Goal: Task Accomplishment & Management: Complete application form

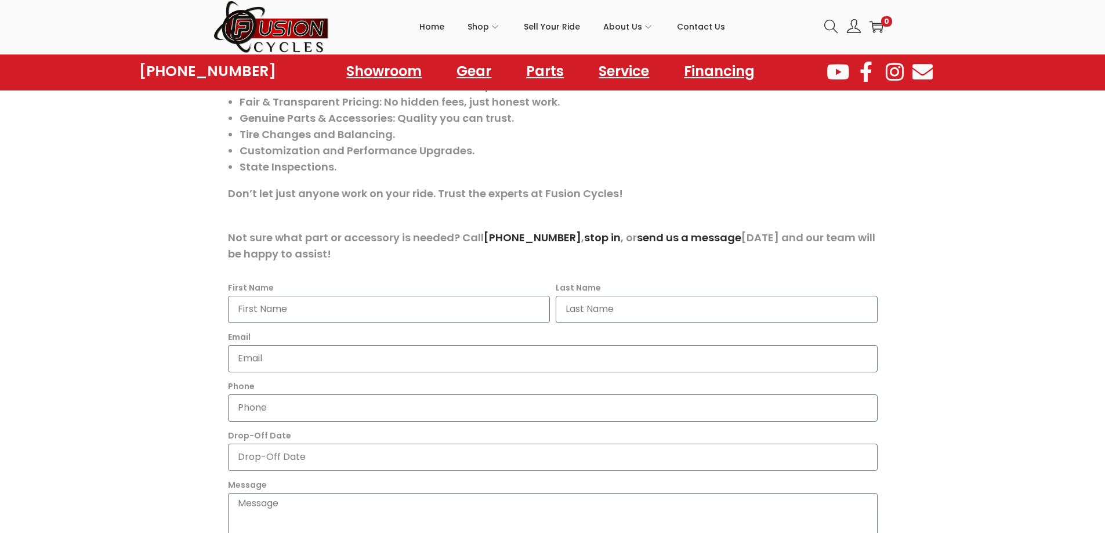
scroll to position [406, 0]
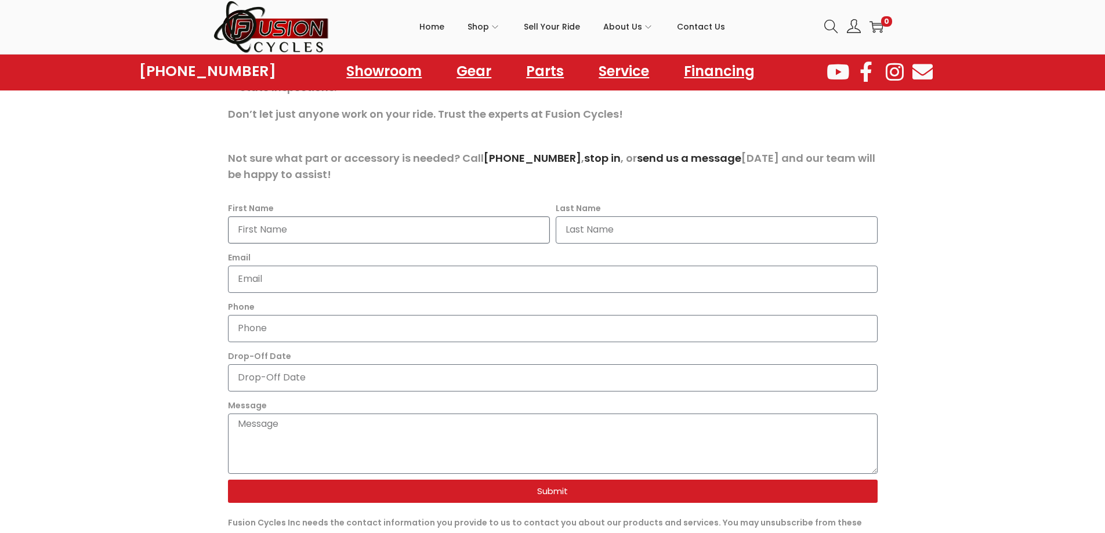
click at [295, 240] on input "First Name" at bounding box center [389, 229] width 322 height 27
type input "Brock"
type input "McCue"
type input "bmccue@agi.net"
type input "2104429826"
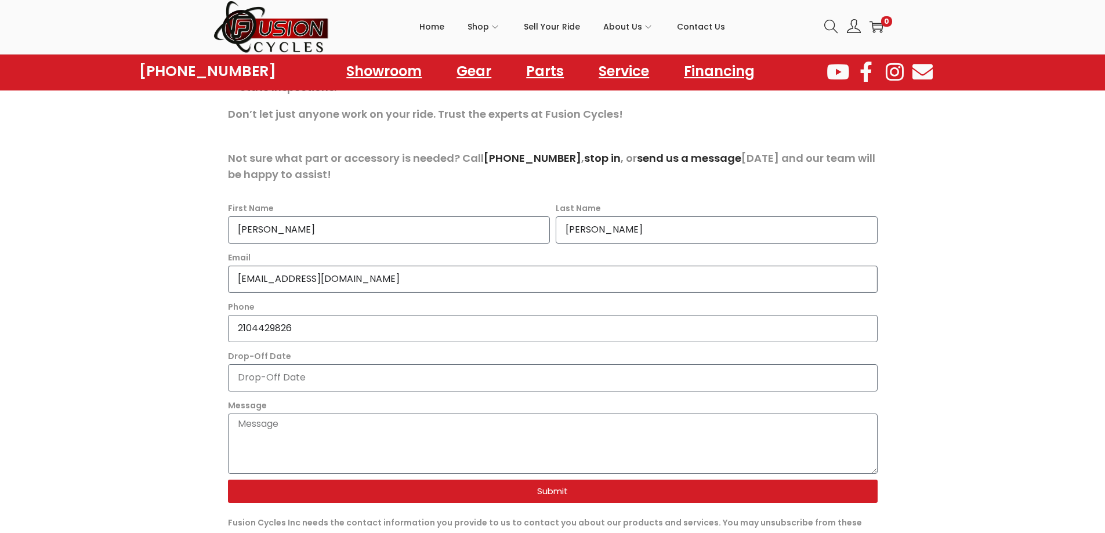
drag, startPoint x: 338, startPoint y: 285, endPoint x: 270, endPoint y: 287, distance: 67.9
click at [270, 287] on input "bmccue@agi.net" at bounding box center [553, 279] width 650 height 27
type input "brock.mccue@hotmail.com"
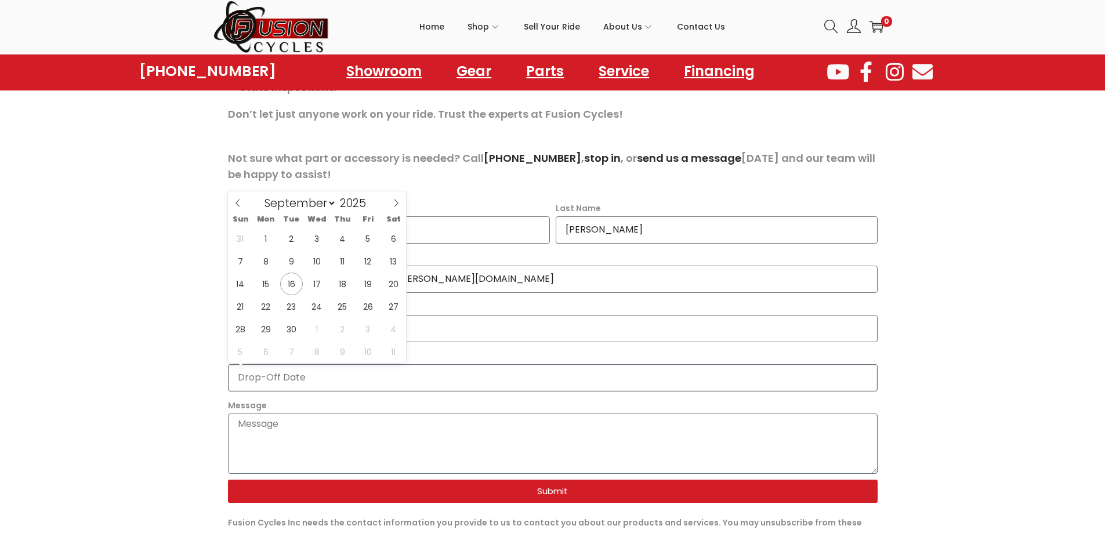
click at [248, 376] on input "Drop-Off Date" at bounding box center [553, 377] width 650 height 27
click at [315, 279] on span "17" at bounding box center [317, 284] width 23 height 23
type input "2025-09-17"
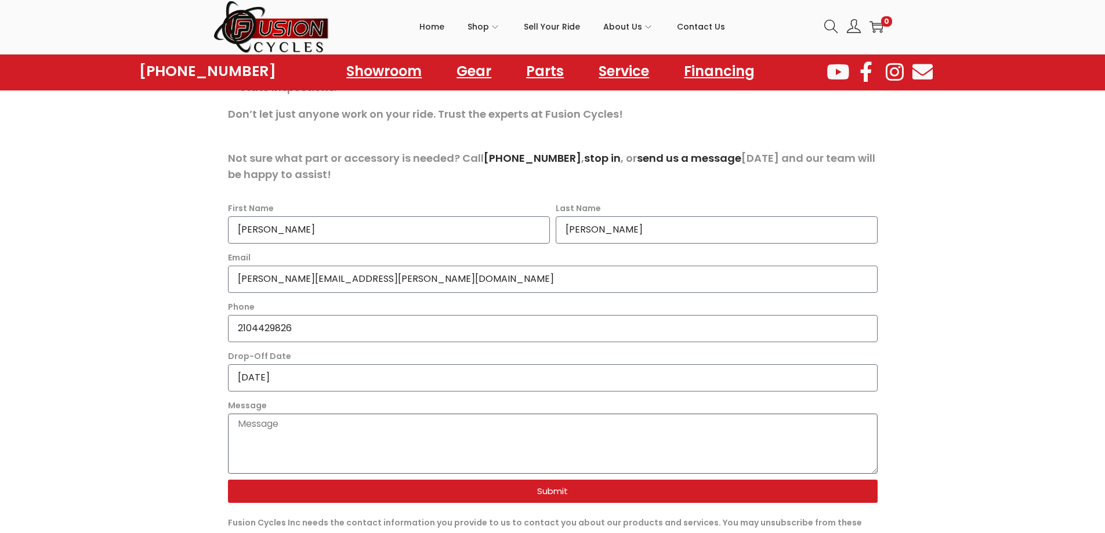
click at [238, 429] on textarea "Message" at bounding box center [553, 444] width 650 height 60
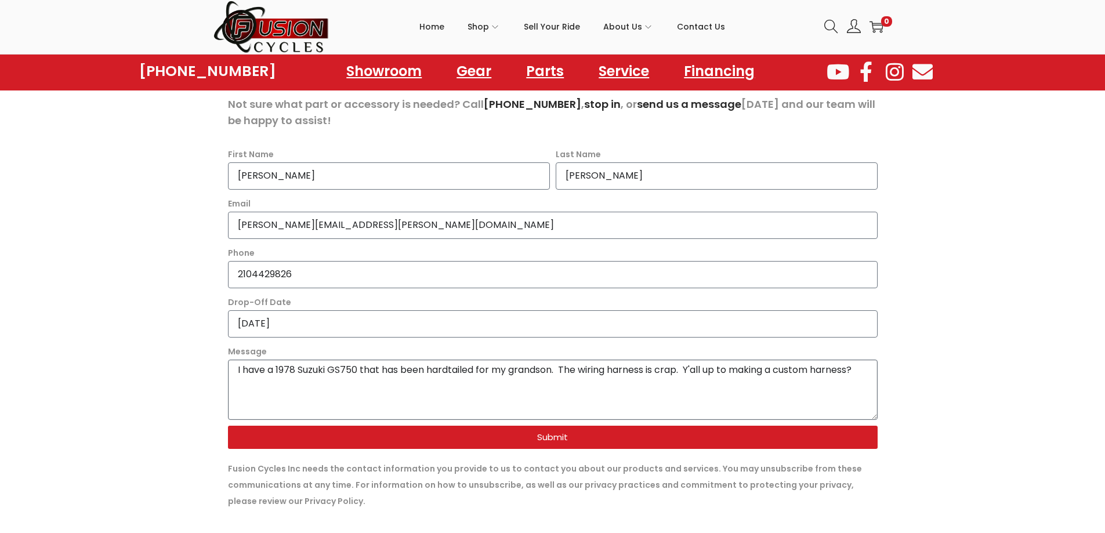
scroll to position [522, 0]
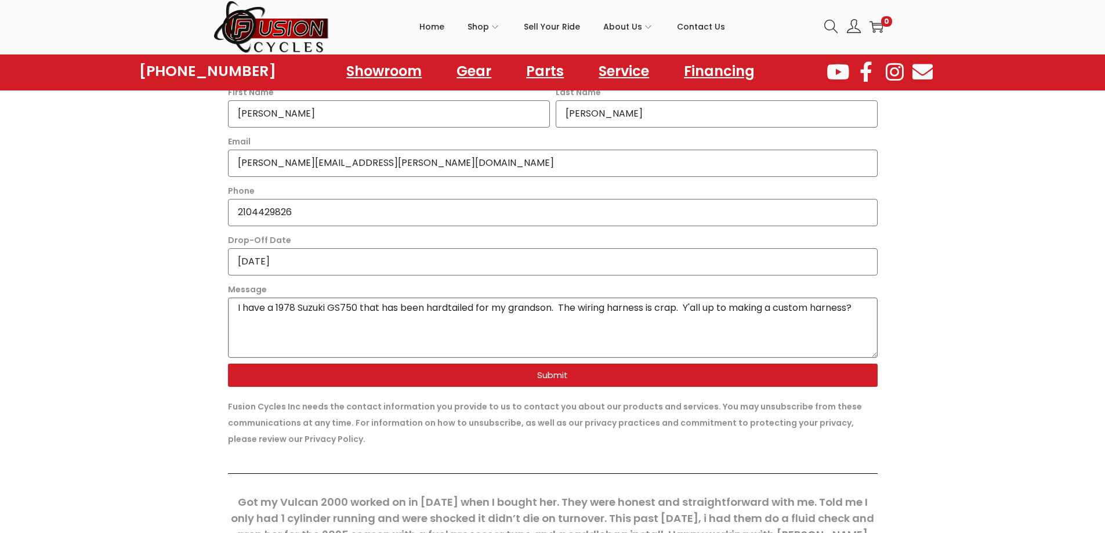
type textarea "I have a 1978 Suzuki GS750 that has been hardtailed for my grandson. The wiring…"
click at [377, 374] on span "Submit" at bounding box center [553, 375] width 622 height 9
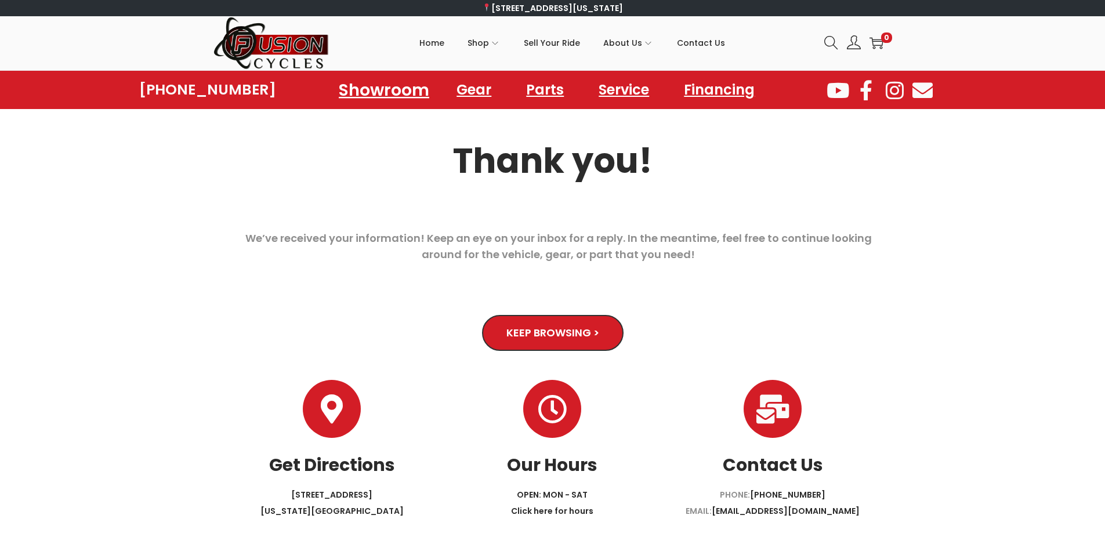
click at [419, 91] on link "Showroom" at bounding box center [384, 90] width 118 height 32
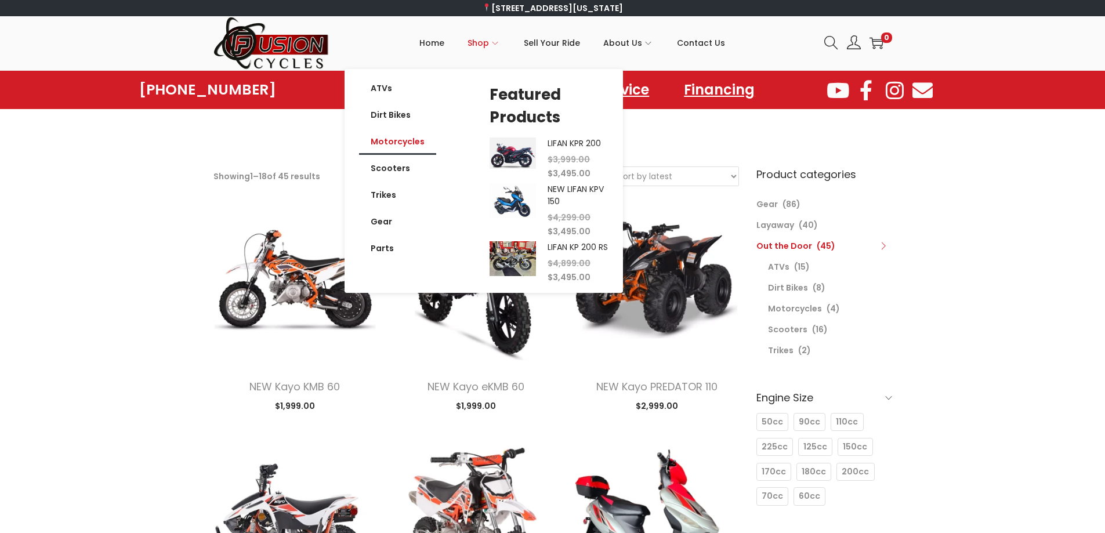
click at [424, 142] on link "Motorcycles" at bounding box center [397, 141] width 77 height 27
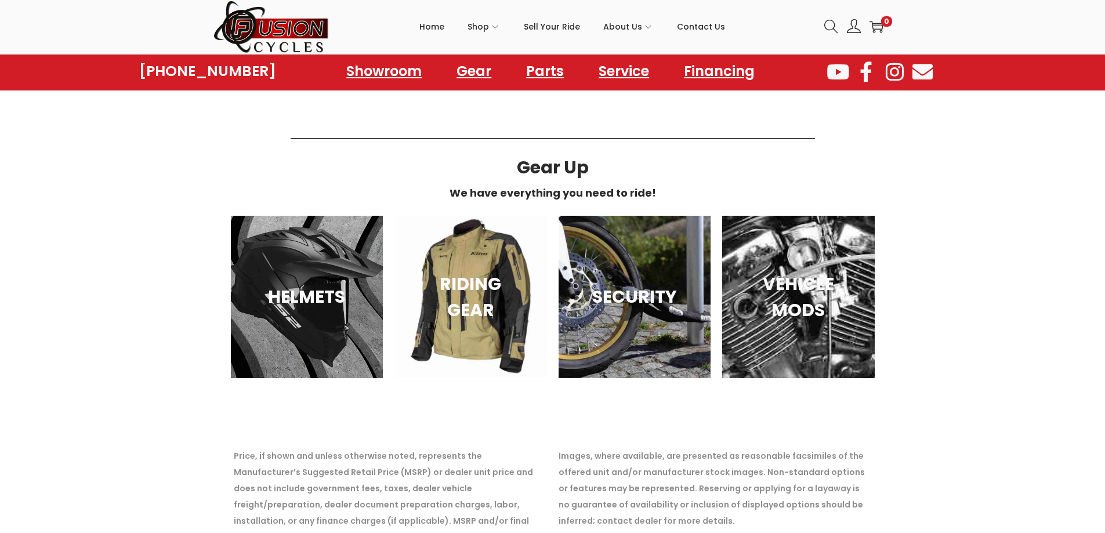
scroll to position [638, 0]
